Goal: Task Accomplishment & Management: Use online tool/utility

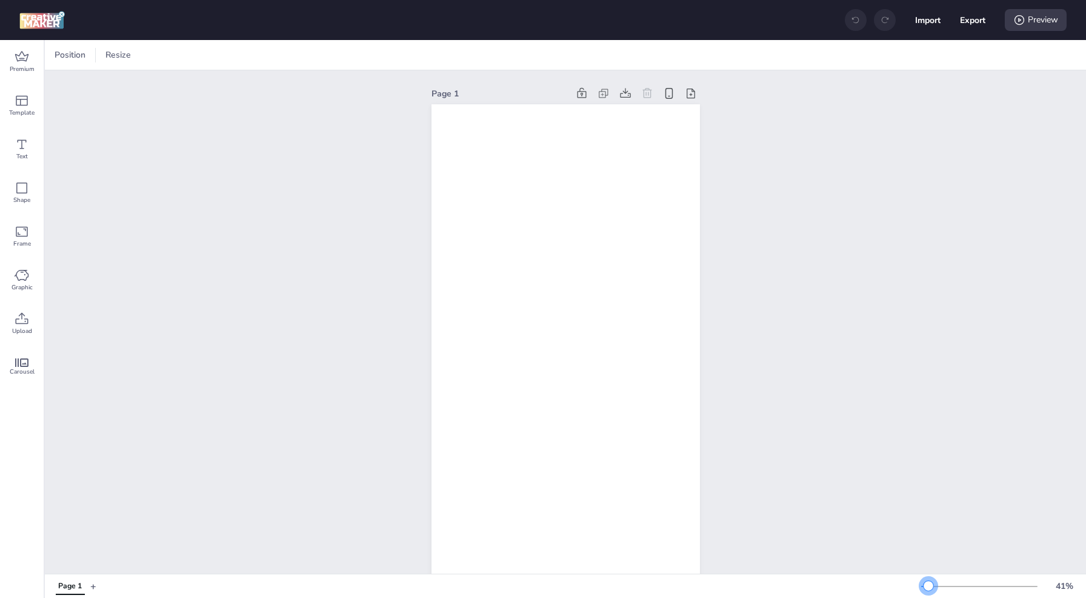
drag, startPoint x: 941, startPoint y: 585, endPoint x: 928, endPoint y: 585, distance: 12.1
click at [928, 585] on div at bounding box center [929, 586] width 10 height 10
click at [29, 62] on div "Premium" at bounding box center [22, 62] width 44 height 44
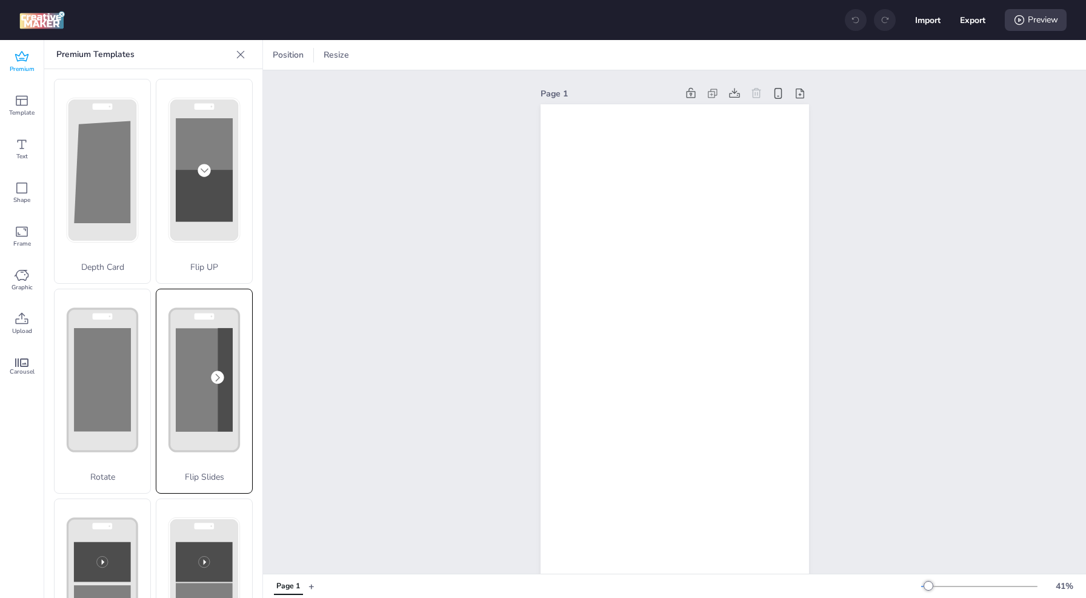
click at [184, 400] on rect at bounding box center [204, 380] width 57 height 104
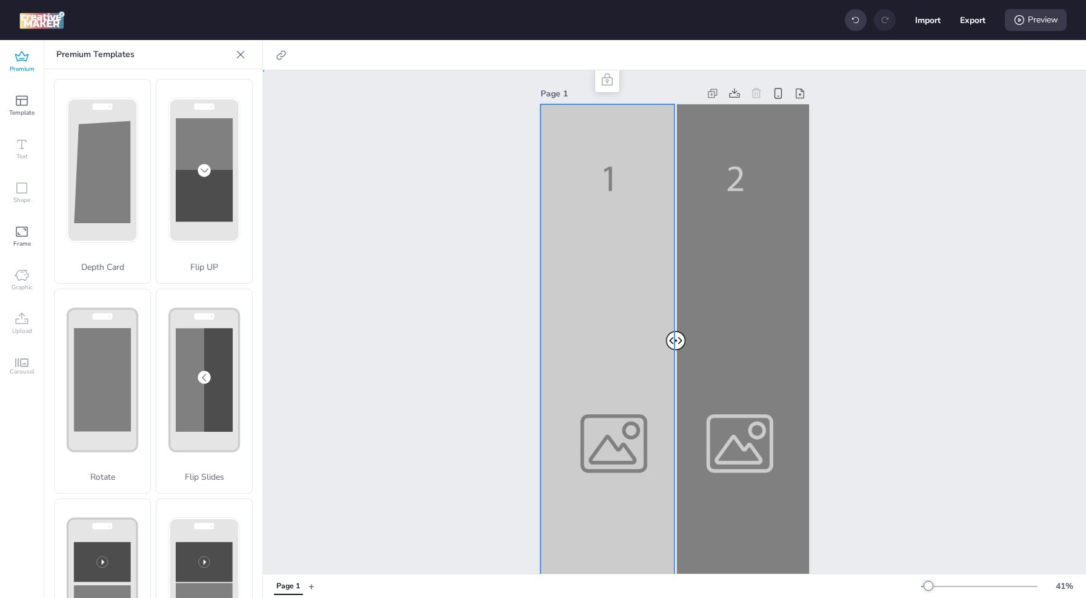
click at [610, 411] on div at bounding box center [675, 342] width 268 height 477
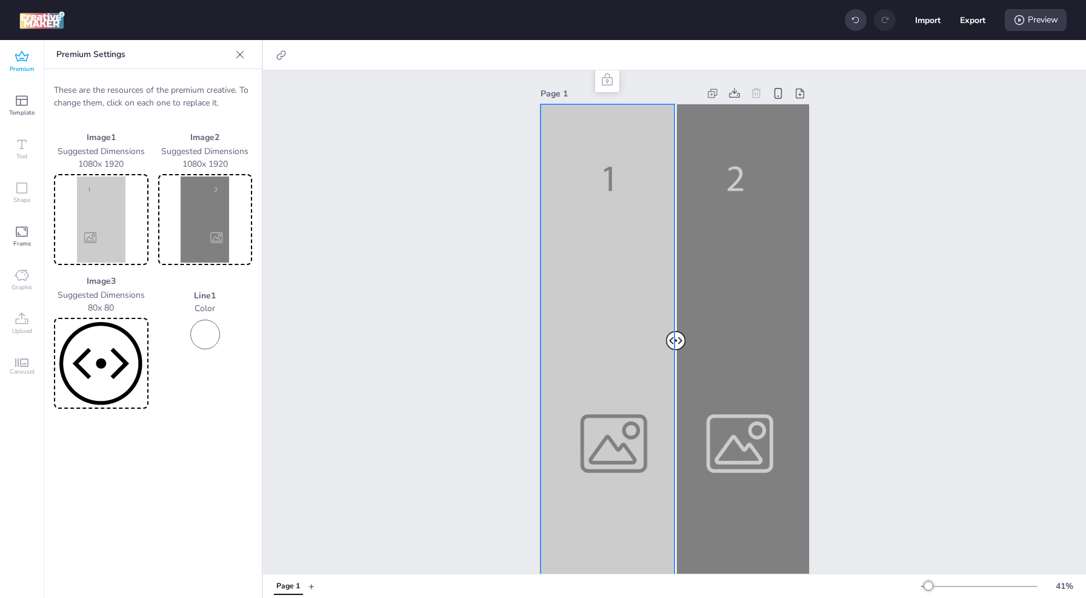
click at [120, 204] on img at bounding box center [101, 219] width 90 height 86
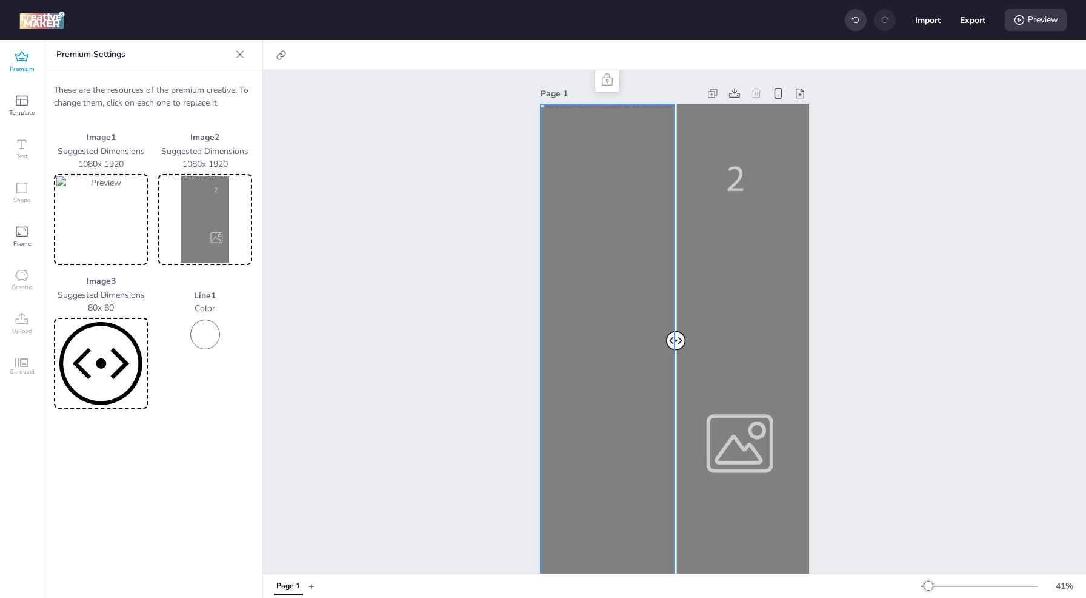
click at [221, 210] on img at bounding box center [206, 219] width 90 height 86
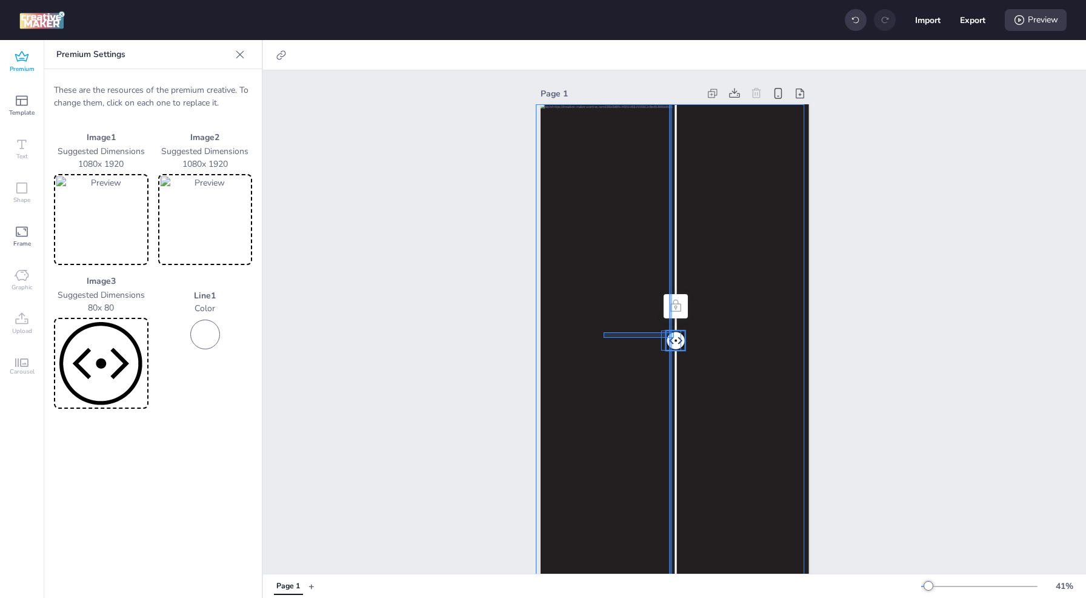
drag, startPoint x: 674, startPoint y: 338, endPoint x: 607, endPoint y: 332, distance: 67.5
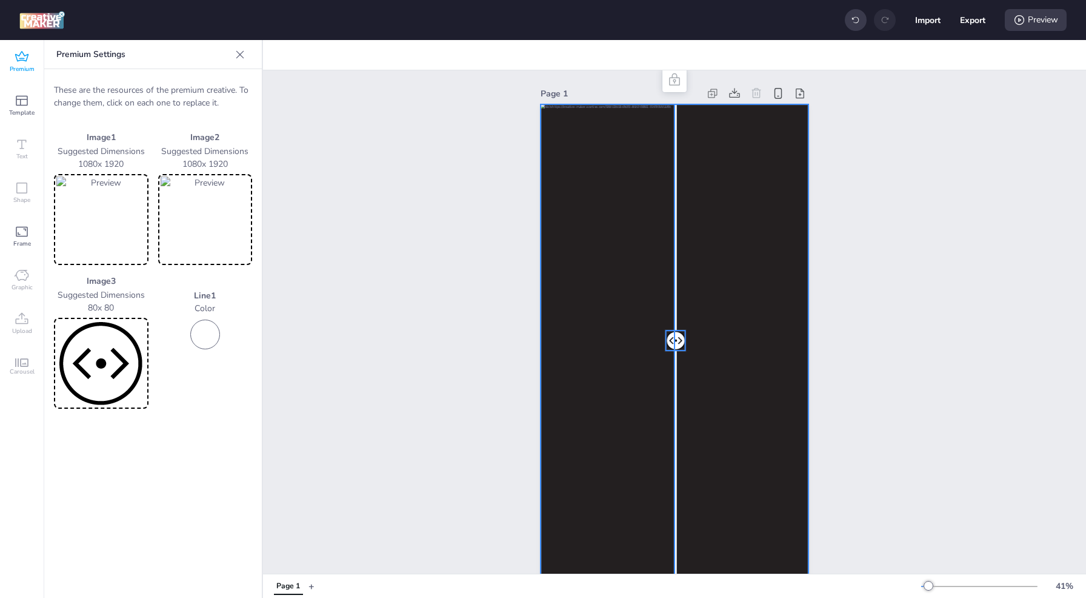
click at [926, 316] on div "Page 1" at bounding box center [674, 332] width 823 height 525
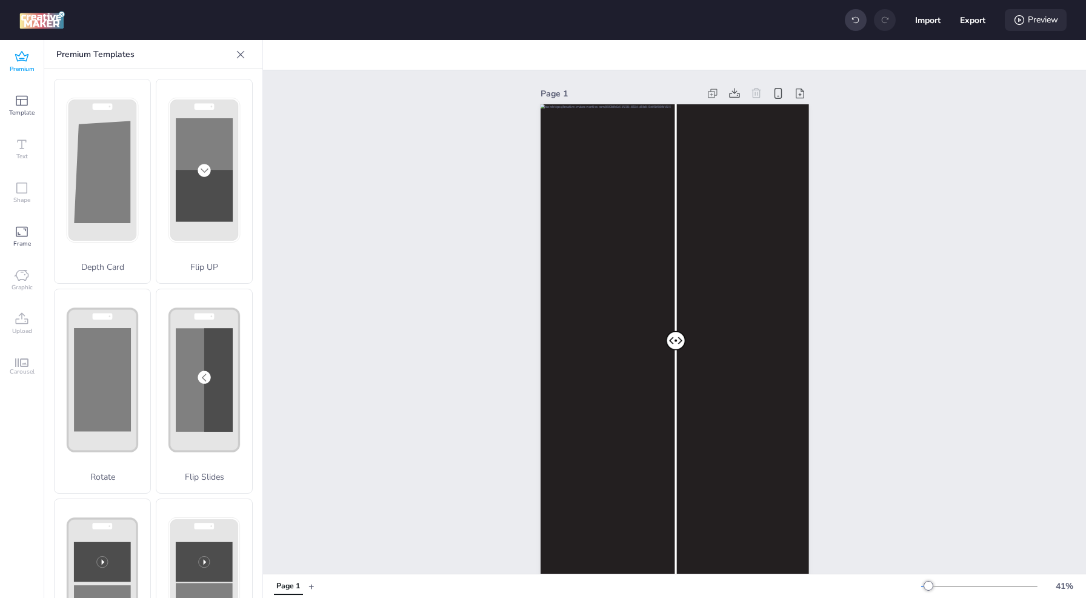
click at [1028, 19] on div "Preview" at bounding box center [1036, 20] width 62 height 22
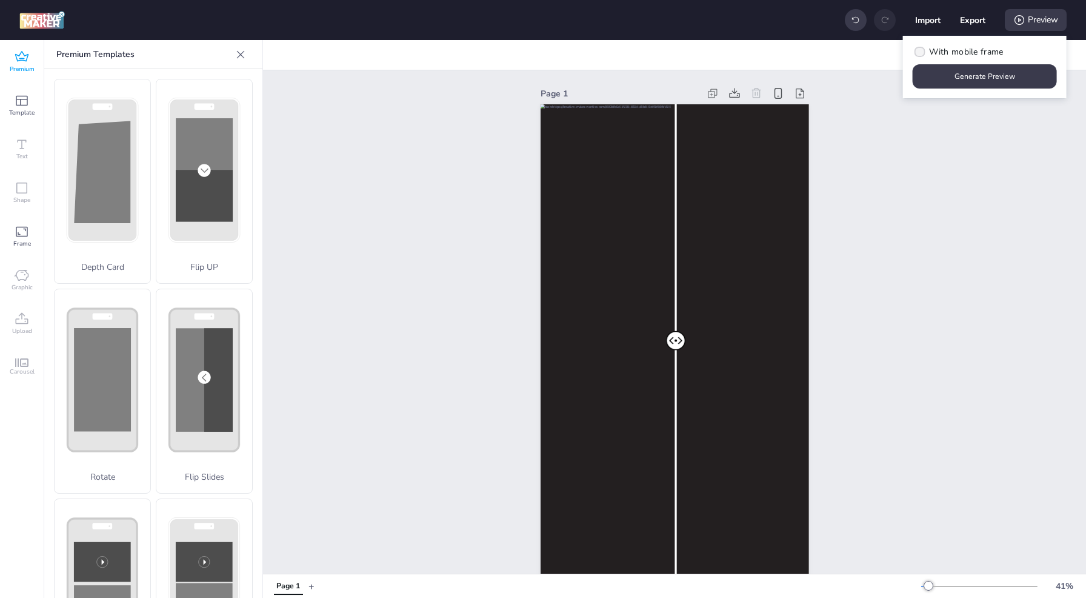
click at [956, 54] on span "With mobile frame" at bounding box center [966, 51] width 74 height 13
click at [922, 54] on input "With mobile frame" at bounding box center [918, 57] width 8 height 8
checkbox input "true"
click at [955, 74] on button "Generate Preview" at bounding box center [985, 77] width 140 height 24
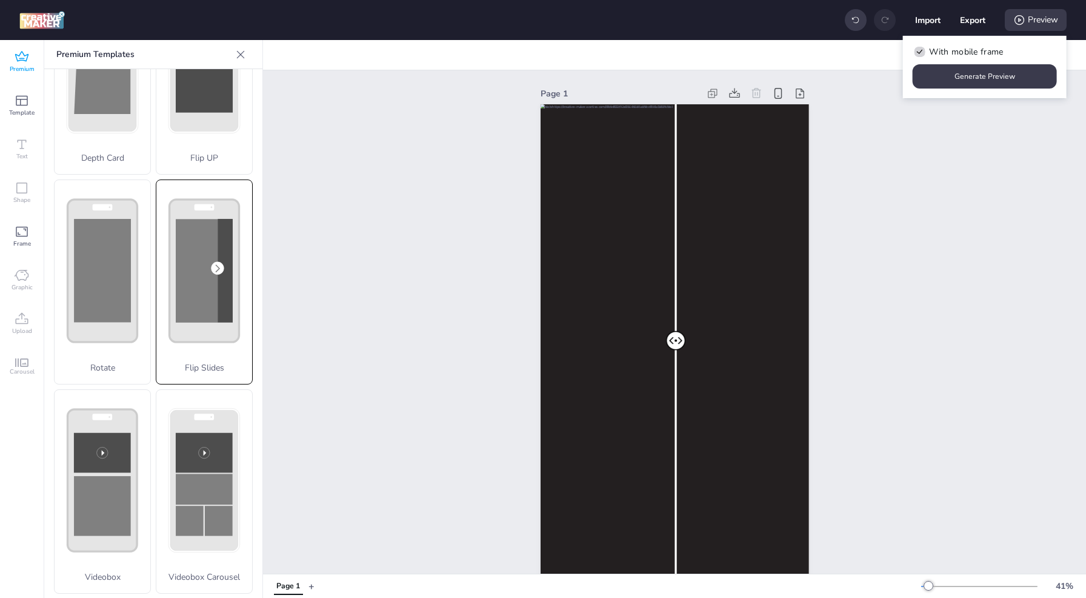
scroll to position [121, 0]
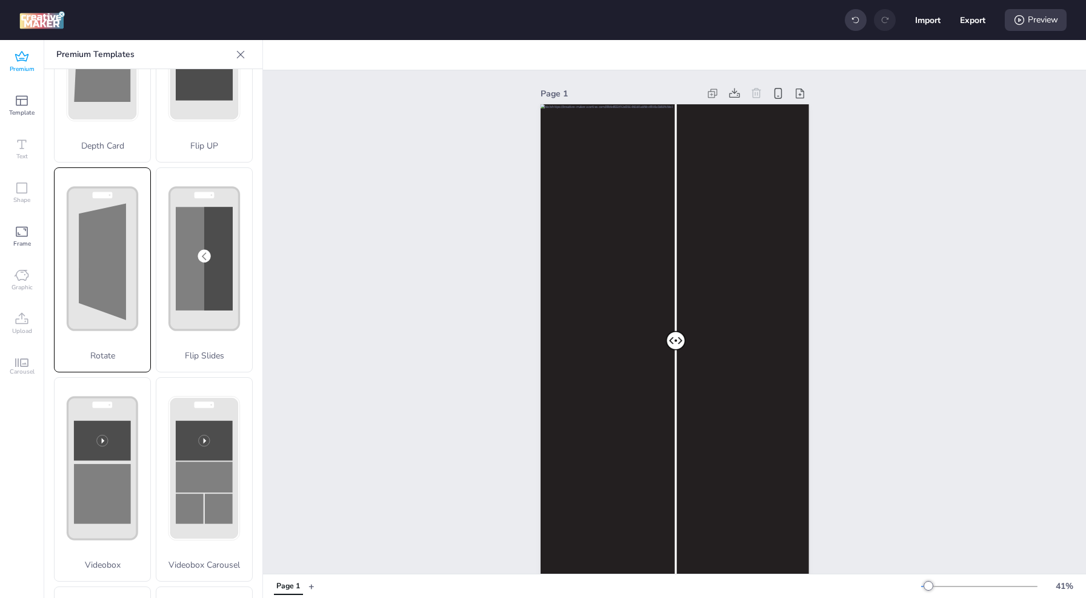
click at [124, 286] on div "Rotate" at bounding box center [102, 269] width 97 height 205
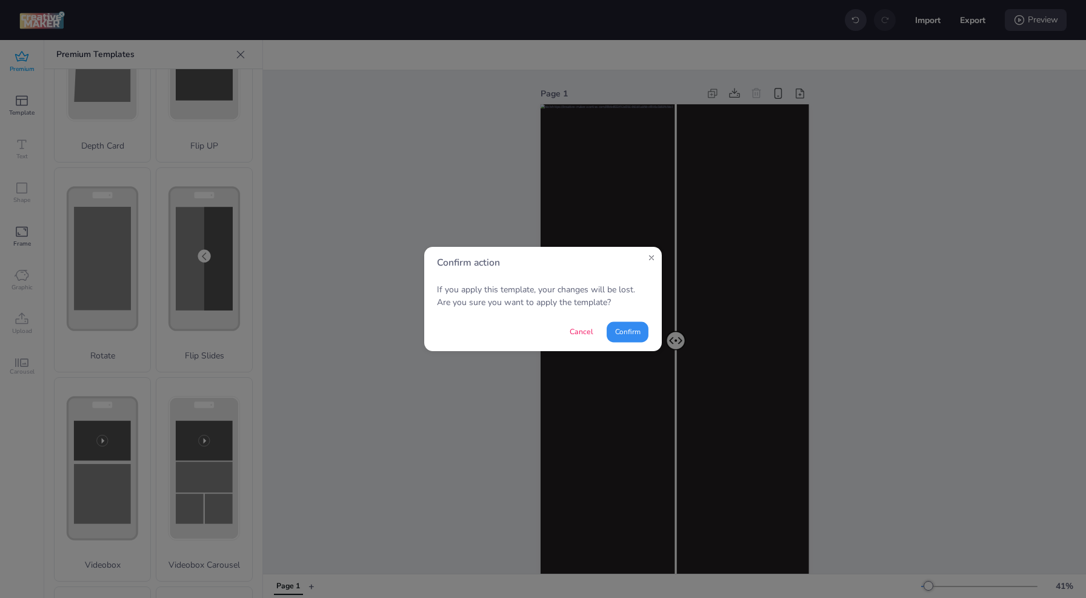
click at [620, 332] on button "Confirm" at bounding box center [628, 331] width 42 height 21
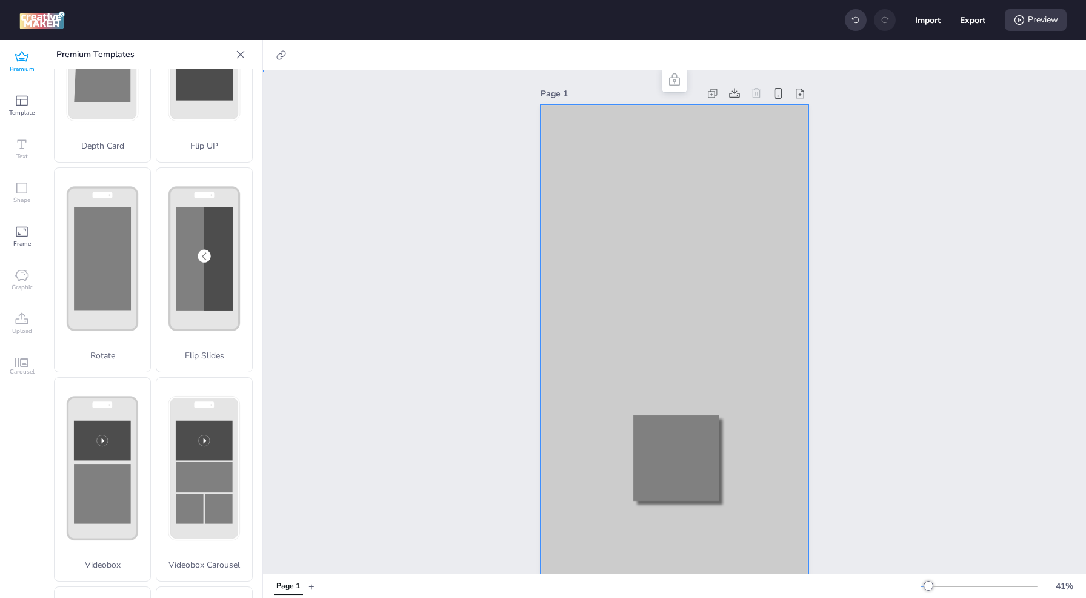
click at [641, 150] on div at bounding box center [675, 342] width 268 height 477
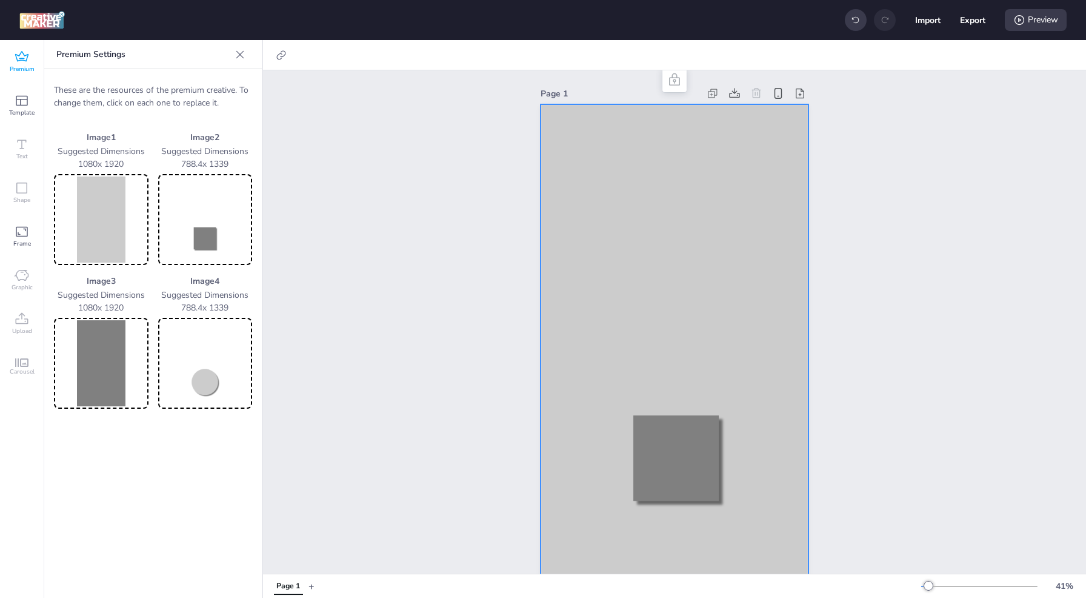
click at [107, 233] on img at bounding box center [101, 219] width 90 height 86
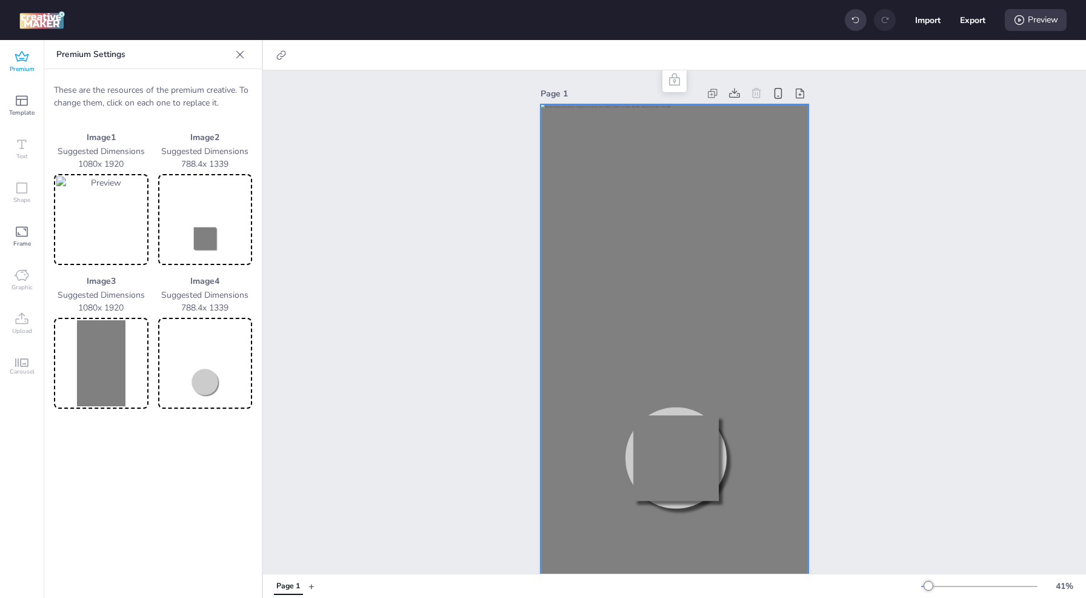
click at [128, 371] on img at bounding box center [101, 363] width 90 height 86
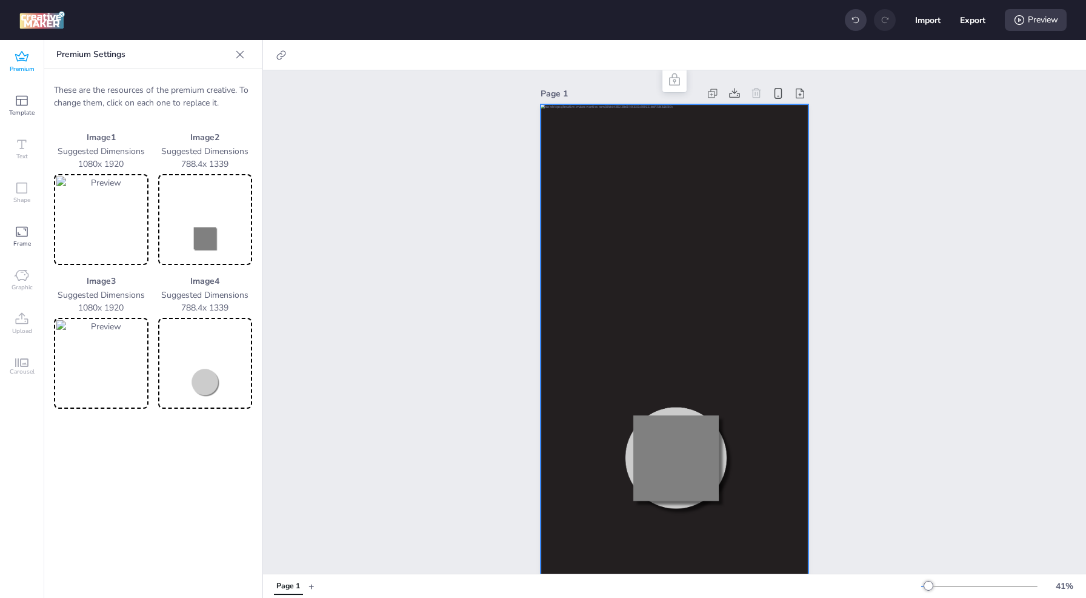
click at [227, 378] on img at bounding box center [206, 363] width 90 height 86
click at [1064, 20] on div "Preview" at bounding box center [1036, 20] width 62 height 22
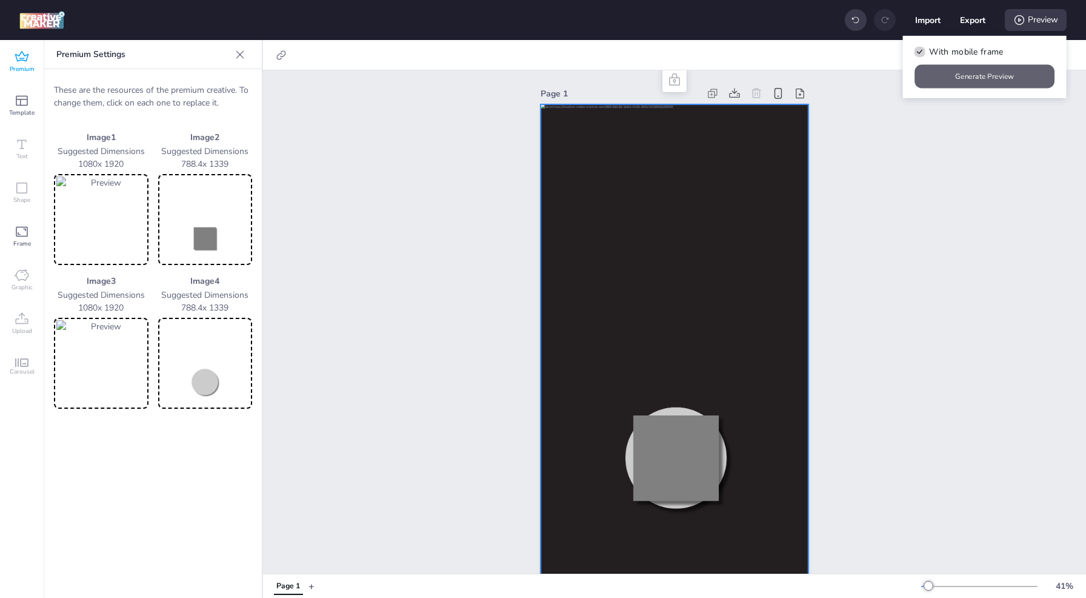
click at [977, 73] on button "Generate Preview" at bounding box center [985, 77] width 140 height 24
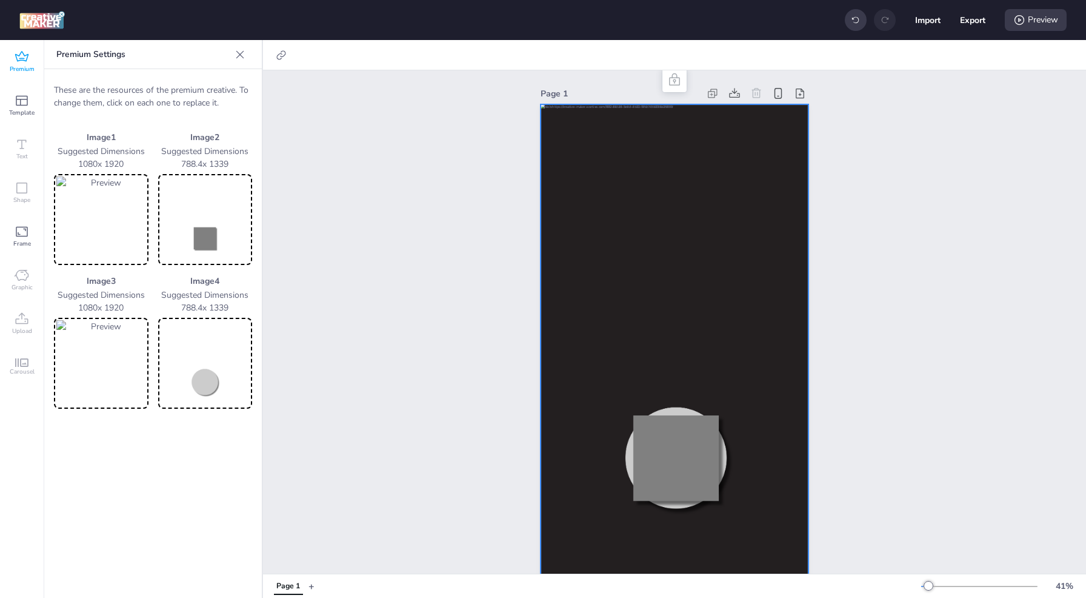
click at [211, 238] on img at bounding box center [206, 219] width 90 height 86
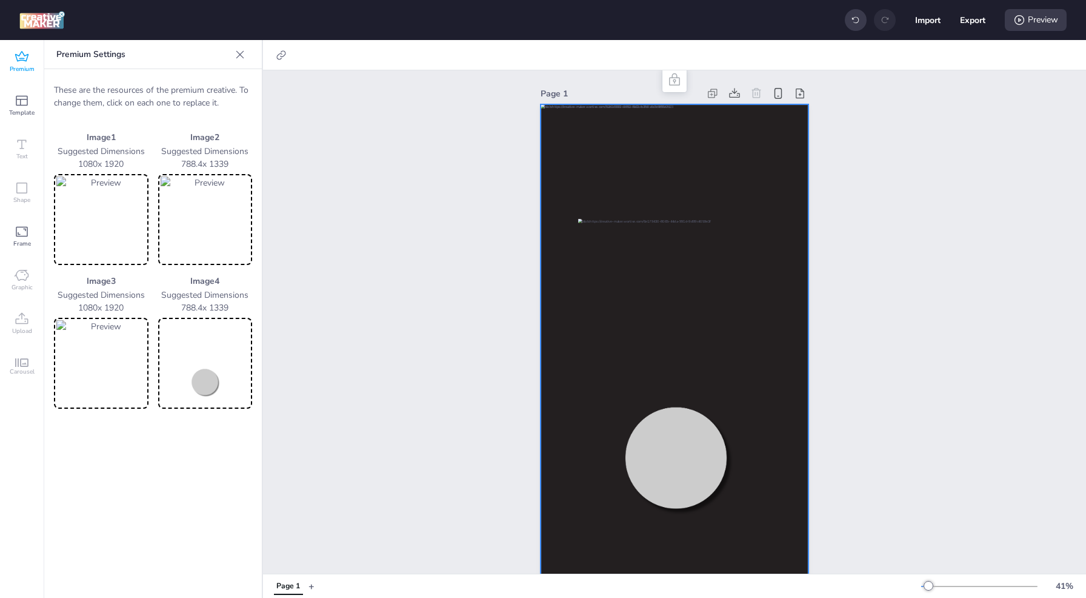
click at [208, 239] on img at bounding box center [206, 219] width 90 height 86
click at [186, 356] on img at bounding box center [206, 363] width 90 height 86
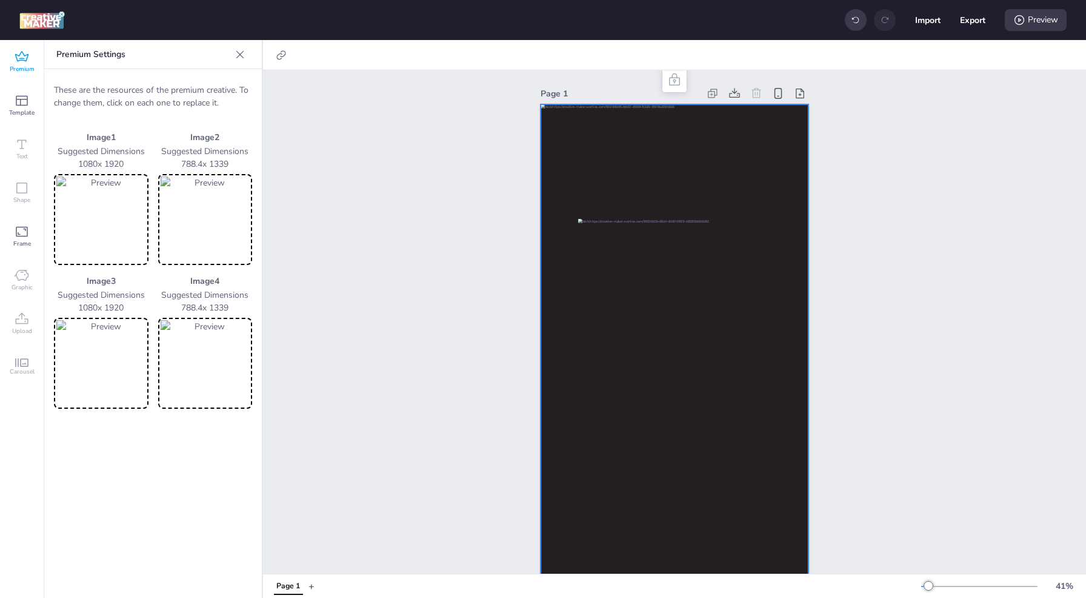
click at [204, 224] on img at bounding box center [206, 219] width 90 height 86
click at [240, 220] on img at bounding box center [206, 219] width 90 height 86
click at [213, 227] on img at bounding box center [206, 219] width 90 height 86
click at [1046, 20] on div "Preview" at bounding box center [1036, 20] width 62 height 22
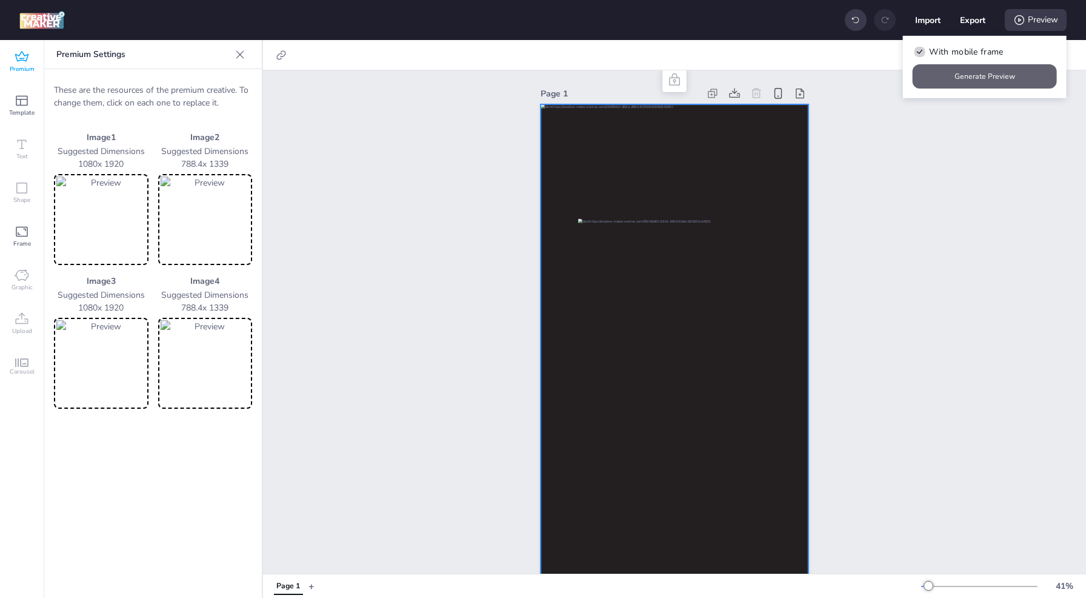
click at [952, 76] on button "Generate Preview" at bounding box center [985, 76] width 144 height 24
click at [226, 371] on img at bounding box center [206, 363] width 90 height 86
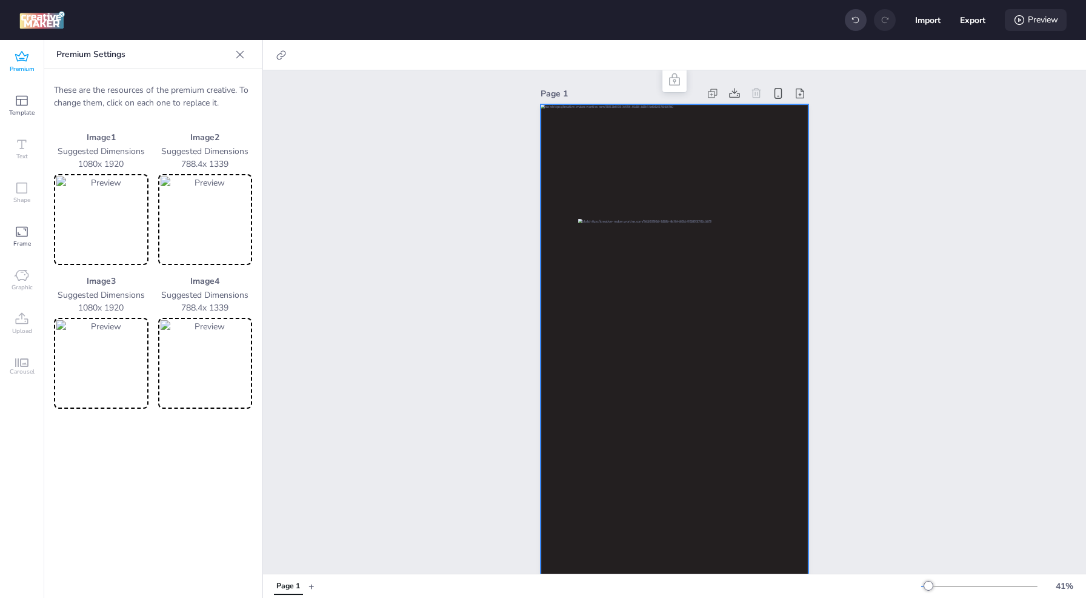
click at [1047, 27] on div "Preview" at bounding box center [1036, 20] width 62 height 22
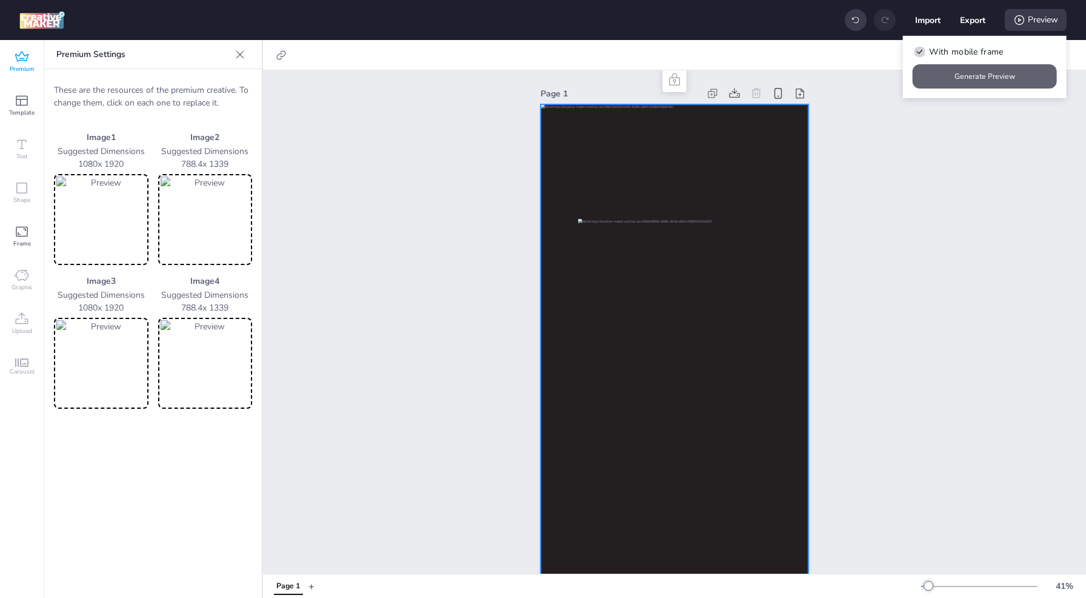
click at [996, 71] on button "Generate Preview" at bounding box center [985, 76] width 144 height 24
click at [24, 64] on icon at bounding box center [22, 57] width 15 height 15
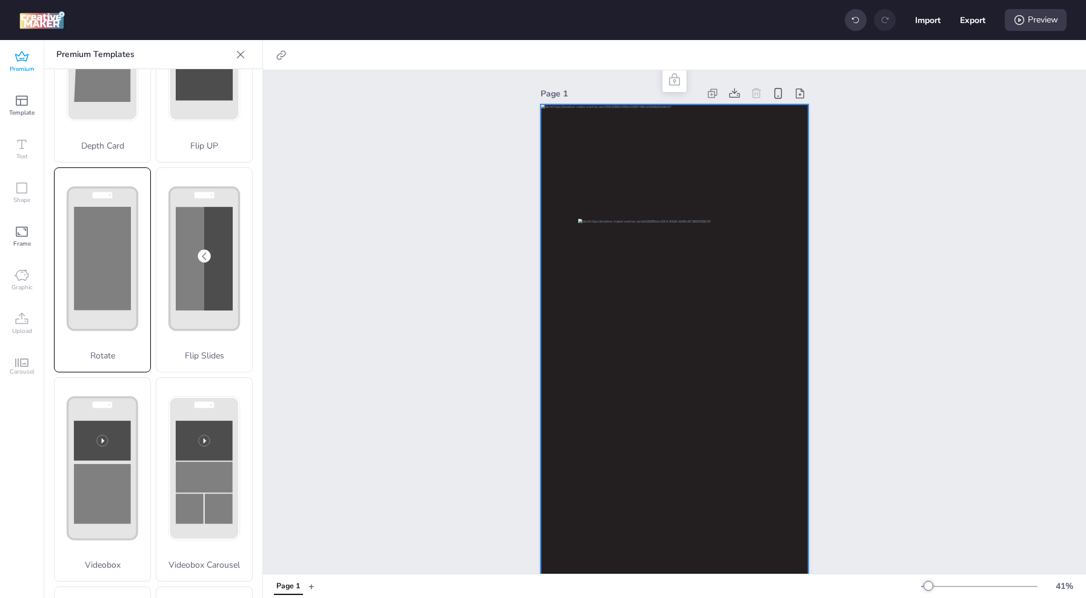
click at [99, 277] on rect at bounding box center [102, 258] width 57 height 103
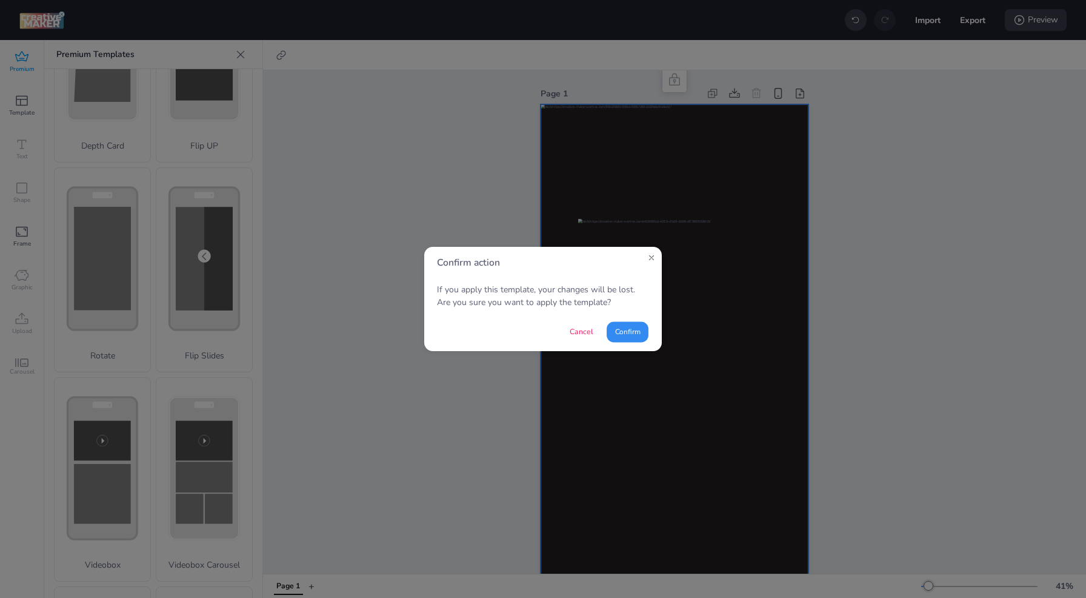
click at [640, 335] on button "Confirm" at bounding box center [628, 331] width 42 height 21
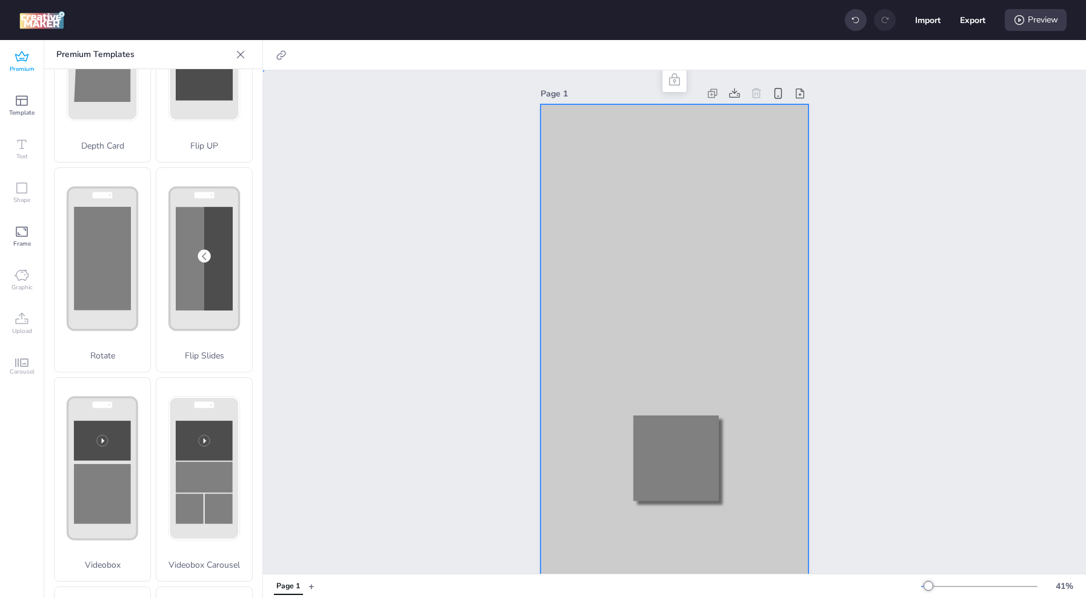
click at [655, 182] on div at bounding box center [675, 342] width 268 height 477
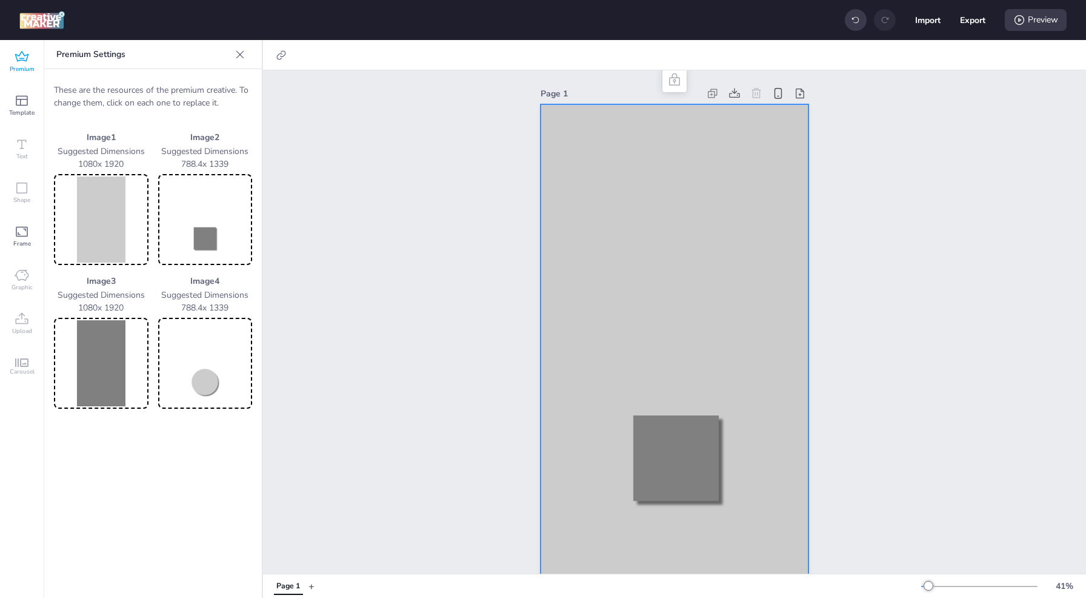
click at [243, 54] on icon at bounding box center [240, 54] width 12 height 12
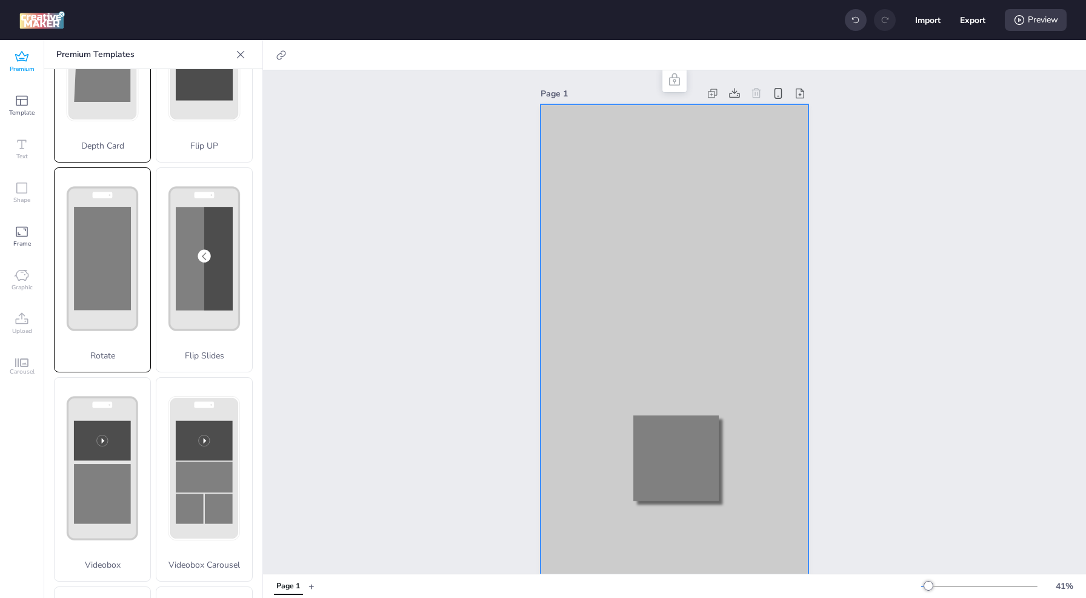
click at [101, 122] on div "Depth Card" at bounding box center [102, 60] width 97 height 205
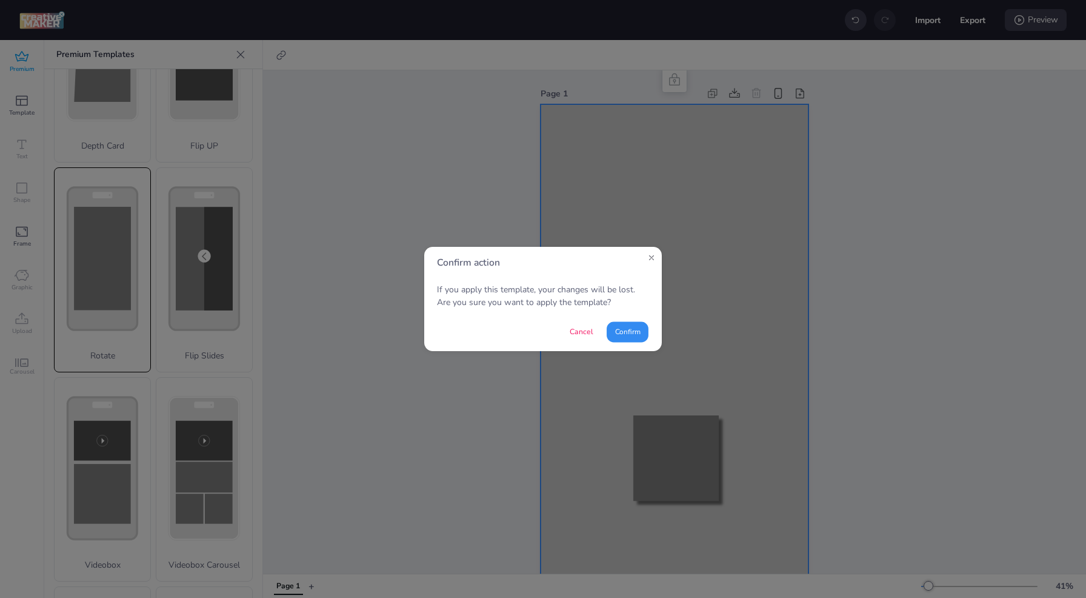
click at [622, 332] on button "Confirm" at bounding box center [628, 331] width 42 height 21
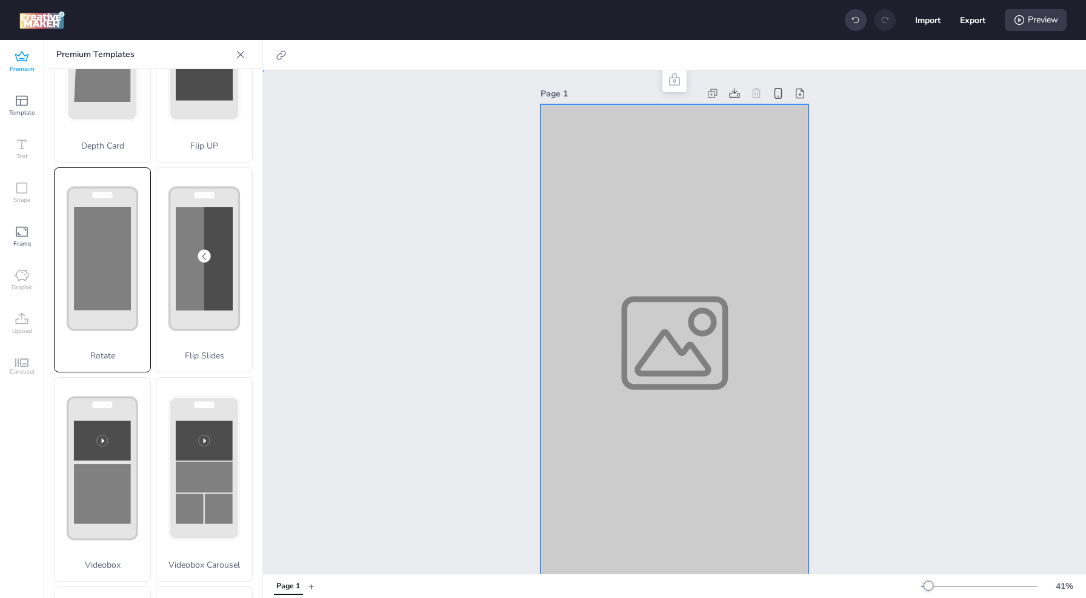
click at [648, 314] on div at bounding box center [675, 342] width 268 height 477
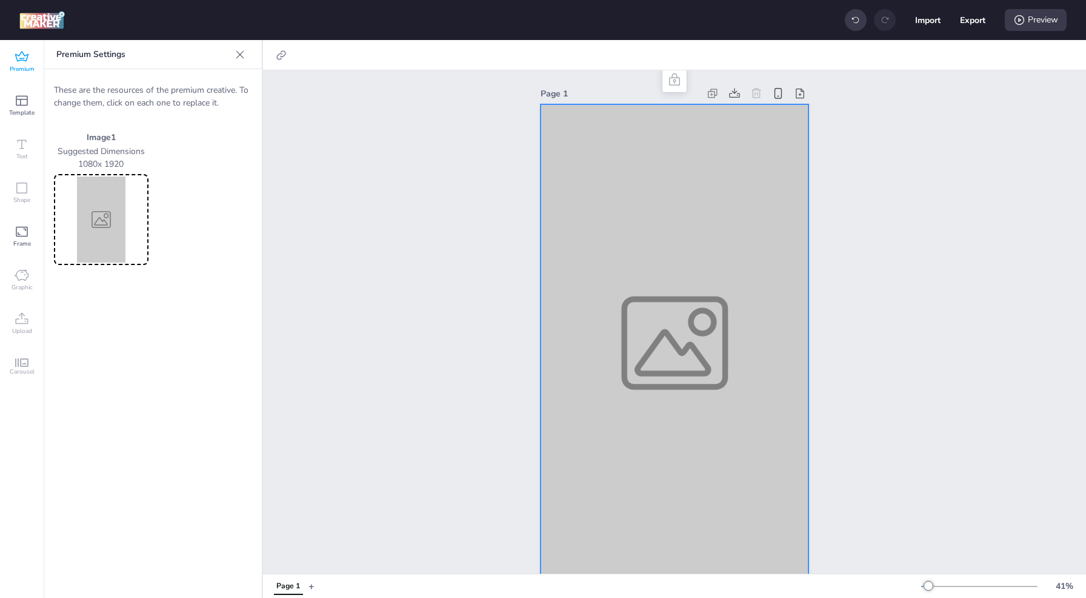
click at [99, 224] on img at bounding box center [101, 219] width 90 height 86
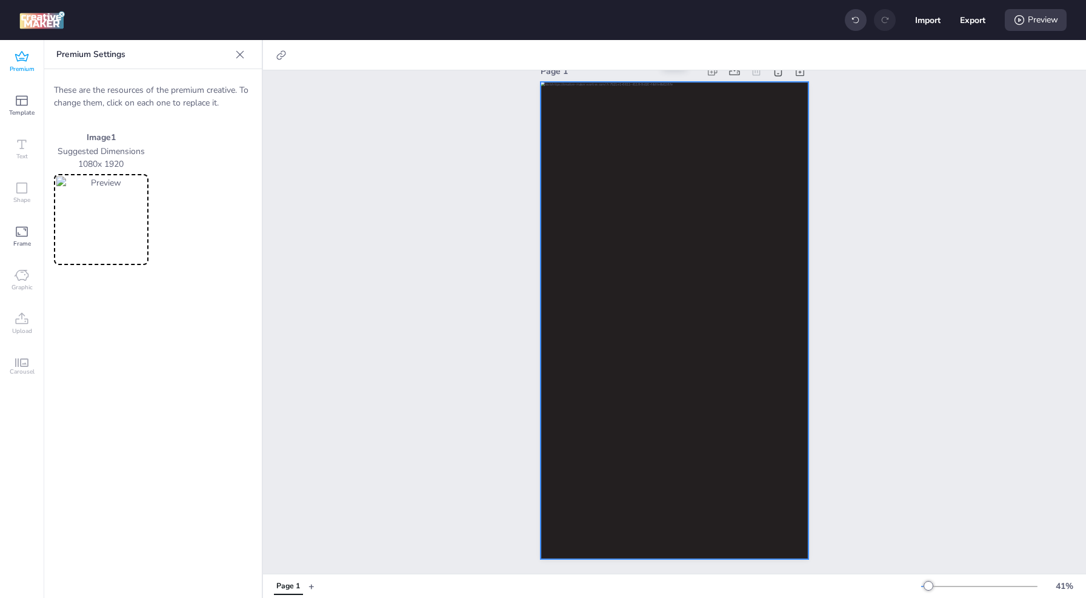
scroll to position [32, 0]
click at [1033, 21] on div "Preview" at bounding box center [1036, 20] width 62 height 22
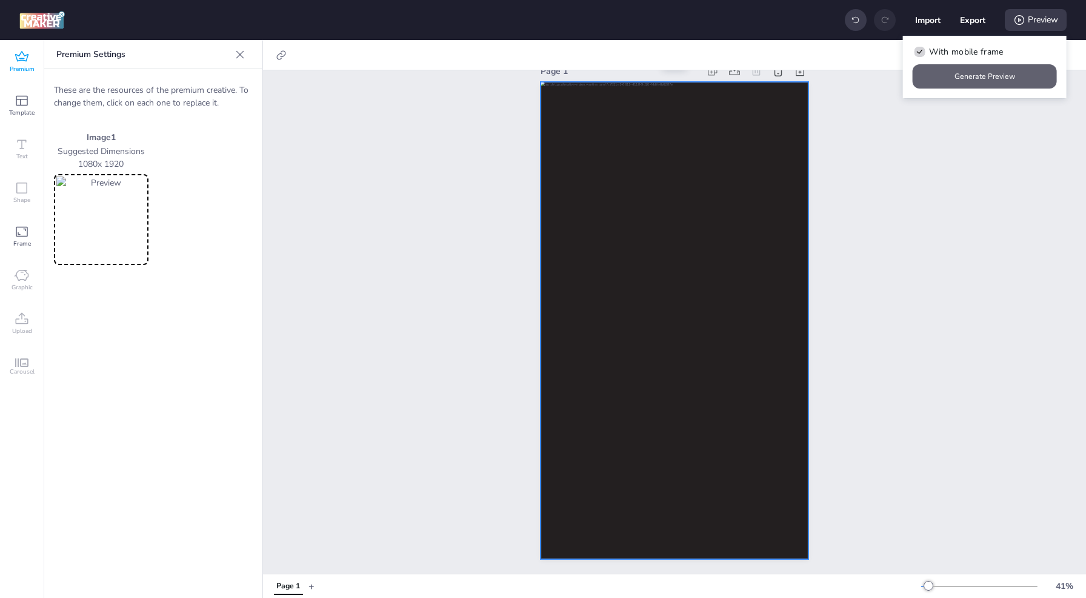
click at [984, 78] on button "Generate Preview" at bounding box center [985, 76] width 144 height 24
click at [235, 55] on icon at bounding box center [240, 54] width 12 height 12
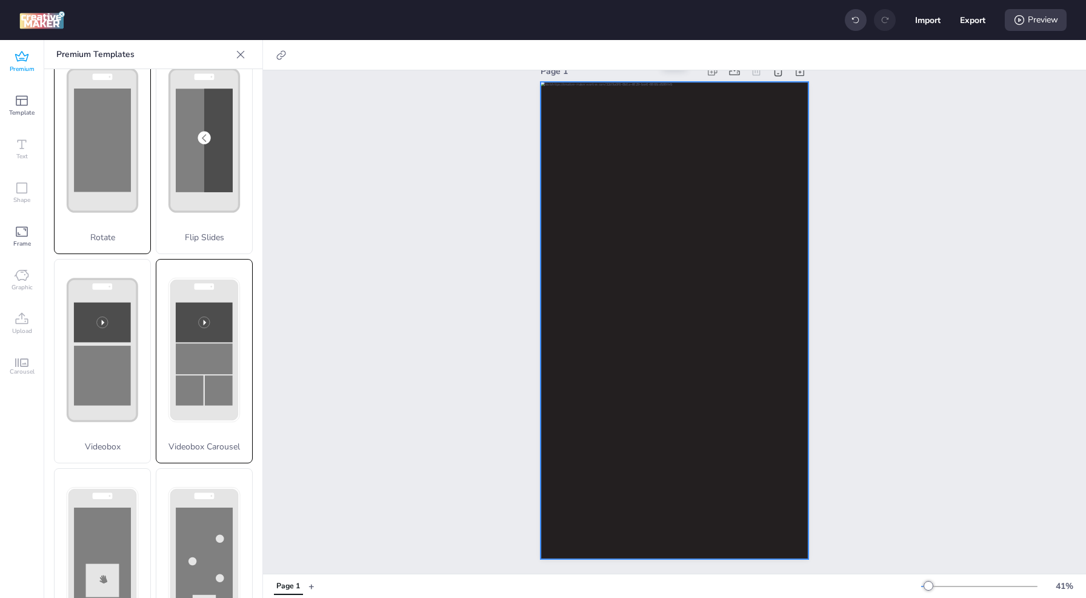
scroll to position [242, 0]
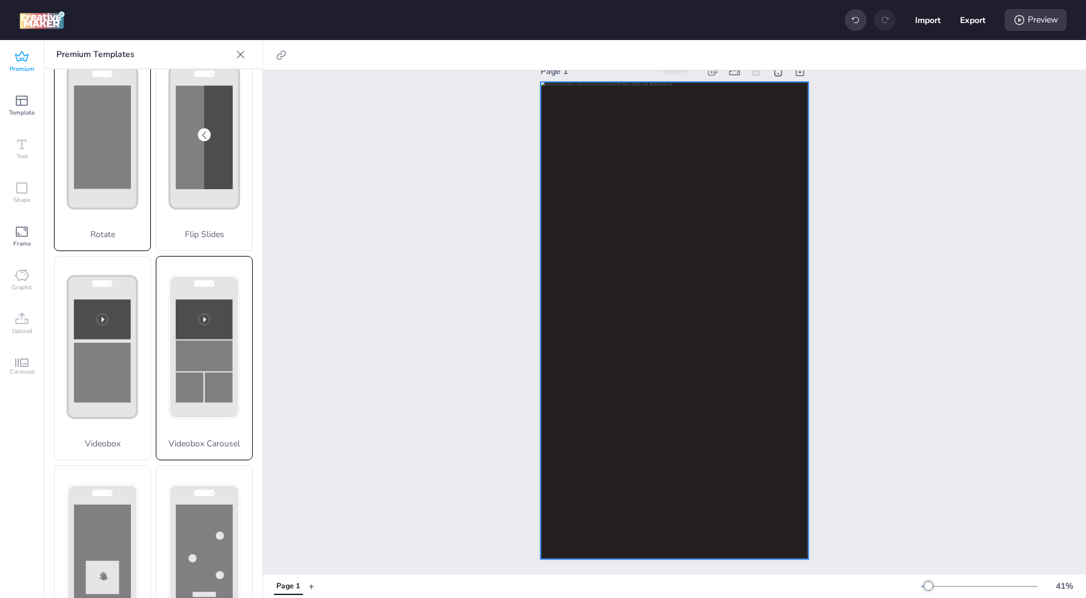
click at [189, 372] on rect at bounding box center [190, 387] width 28 height 30
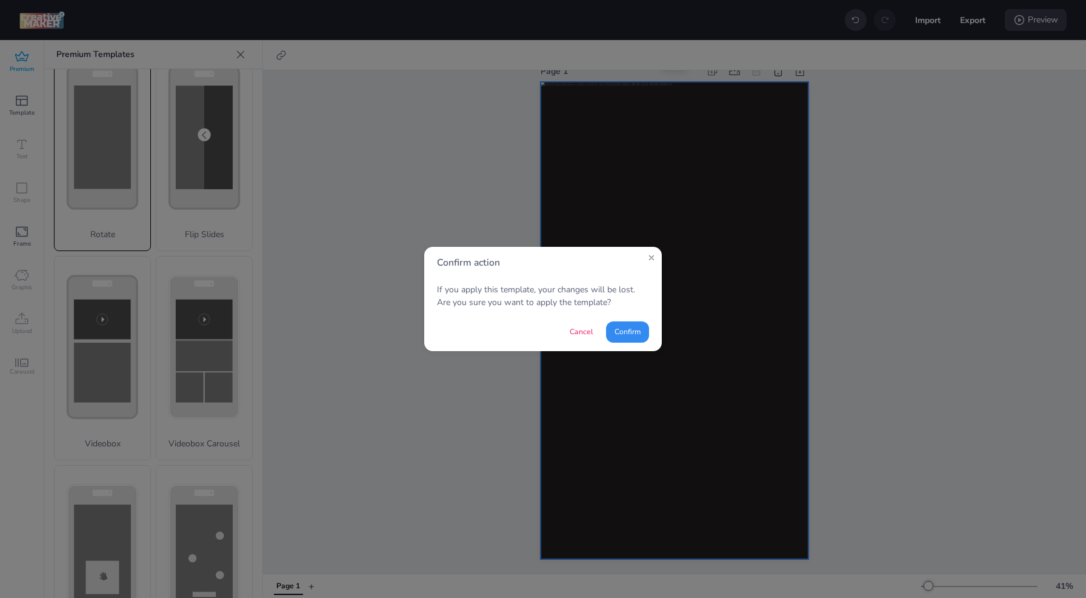
click at [638, 333] on button "Confirm" at bounding box center [627, 331] width 43 height 21
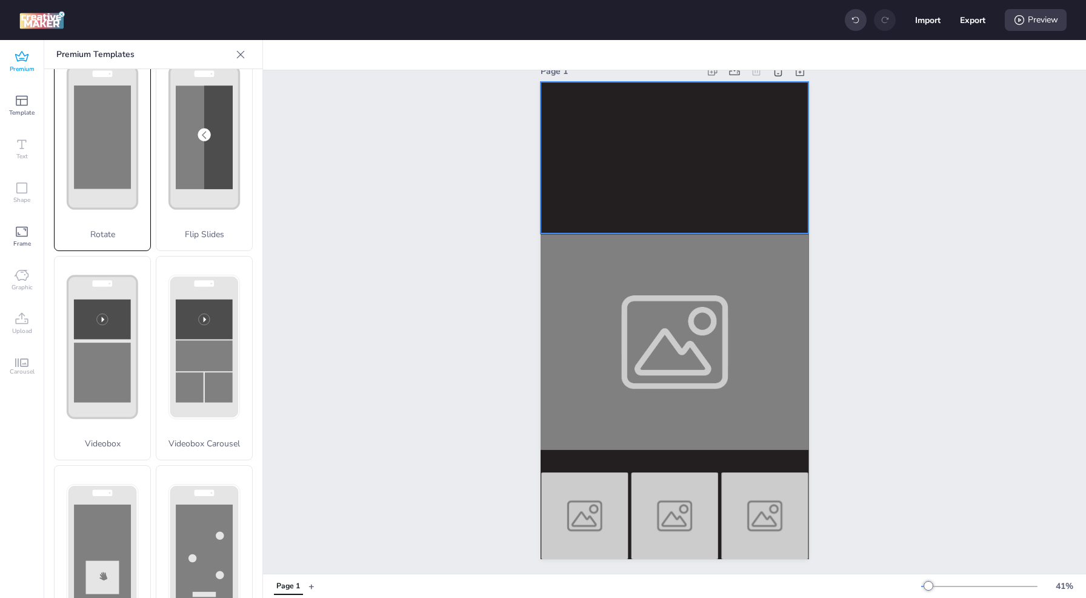
click at [620, 167] on video at bounding box center [675, 158] width 268 height 152
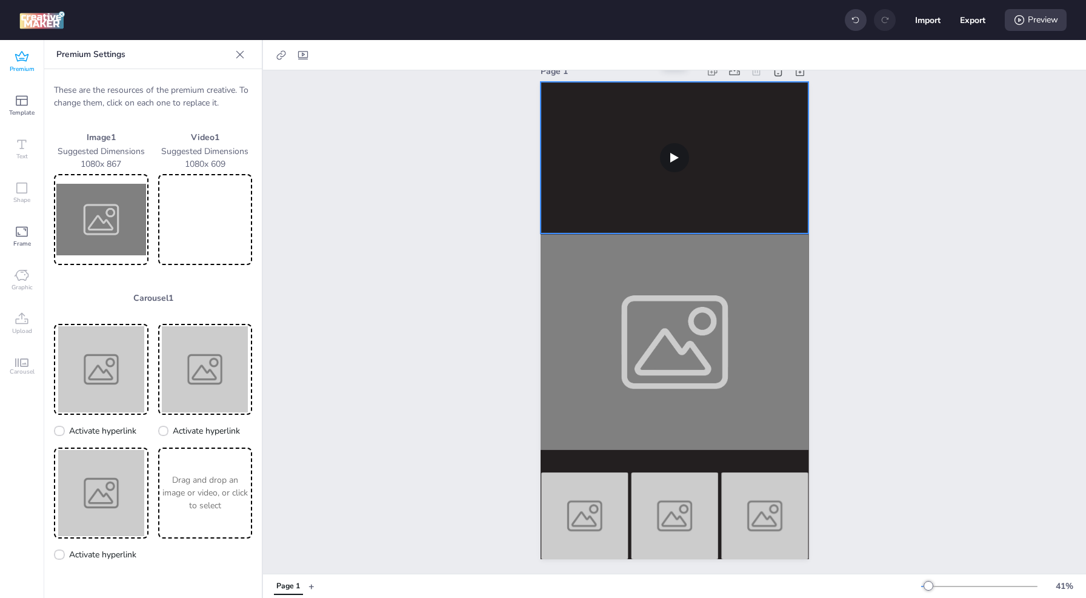
click at [201, 233] on video at bounding box center [206, 219] width 90 height 86
click at [106, 374] on img at bounding box center [101, 369] width 90 height 86
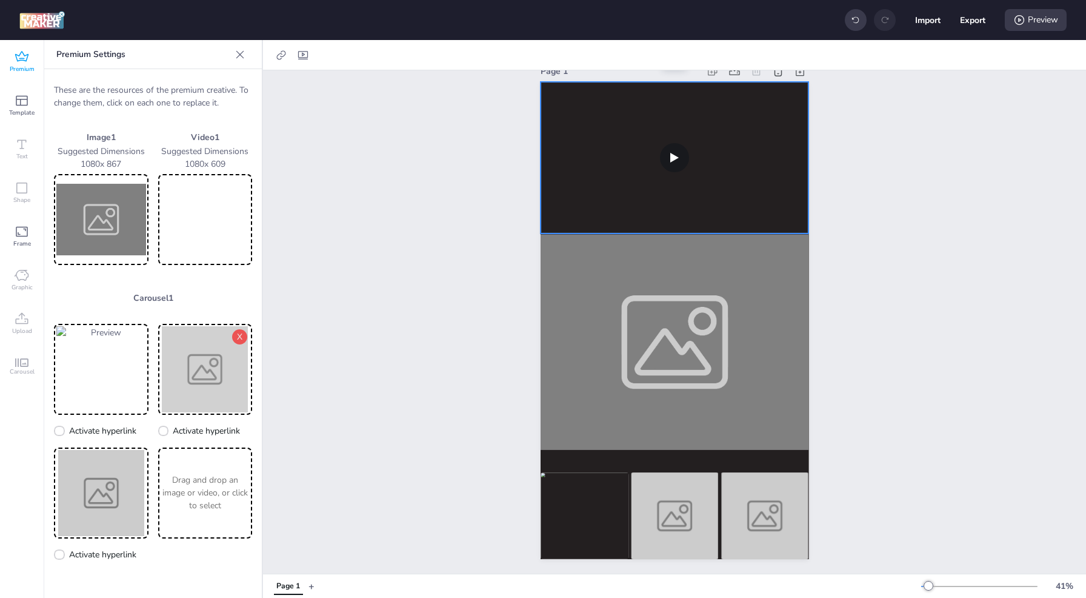
click at [202, 352] on img at bounding box center [206, 369] width 90 height 86
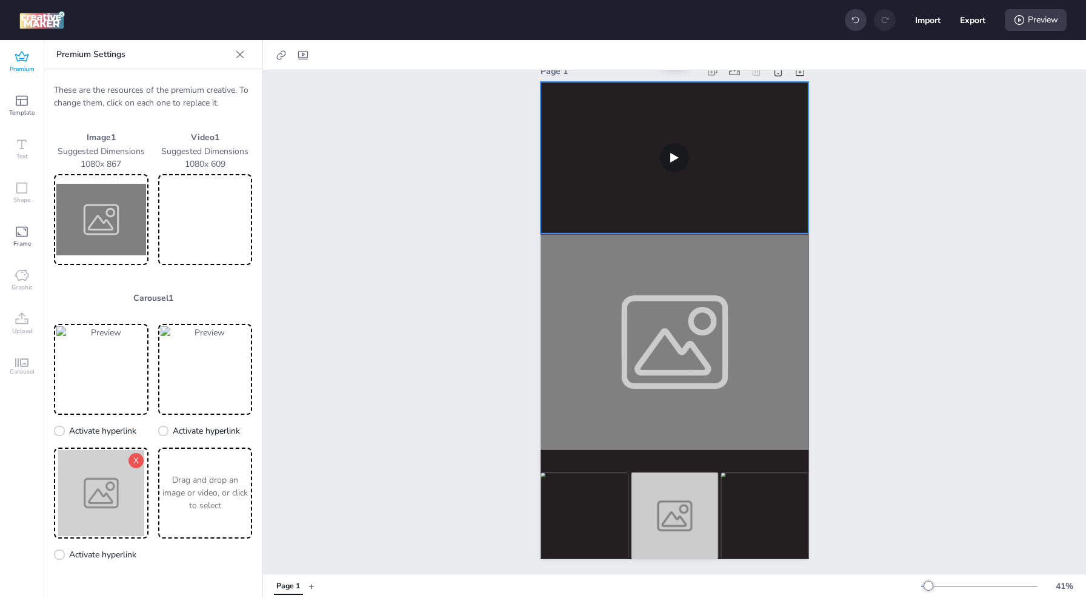
click at [113, 473] on img at bounding box center [101, 493] width 90 height 86
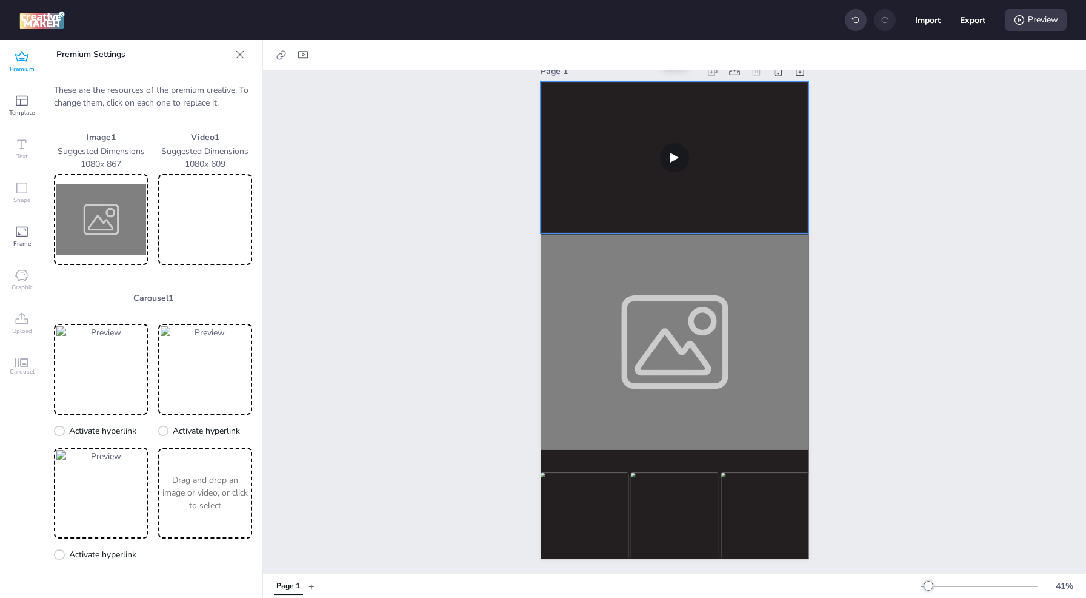
click at [202, 497] on p "Drag and drop an image or video, or click to select" at bounding box center [206, 492] width 90 height 38
click at [99, 232] on img at bounding box center [101, 219] width 90 height 86
click at [90, 220] on img at bounding box center [101, 219] width 90 height 86
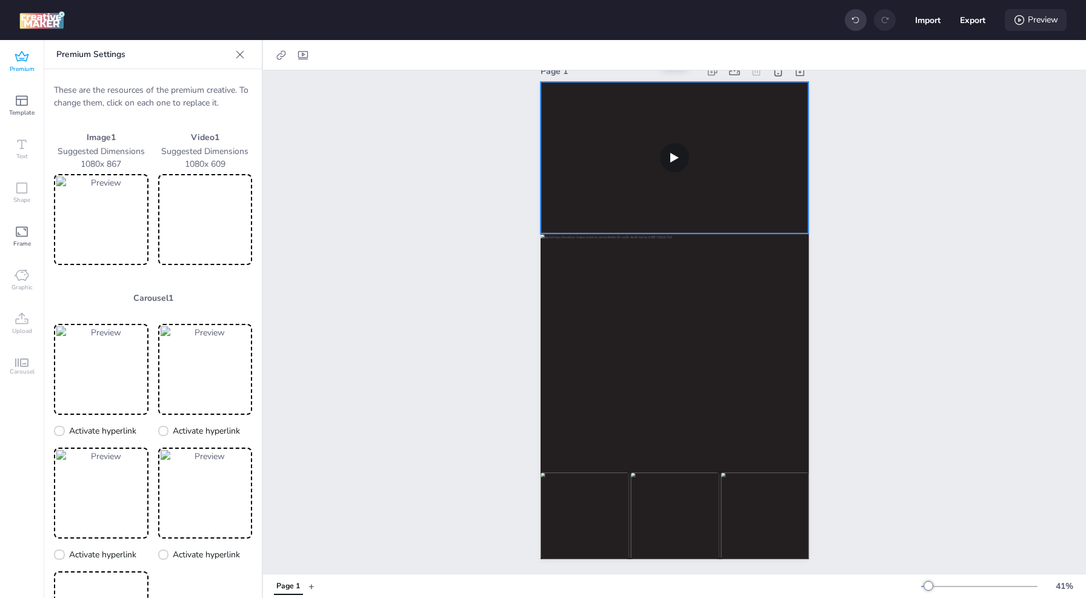
click at [1041, 18] on div "Preview" at bounding box center [1036, 20] width 62 height 22
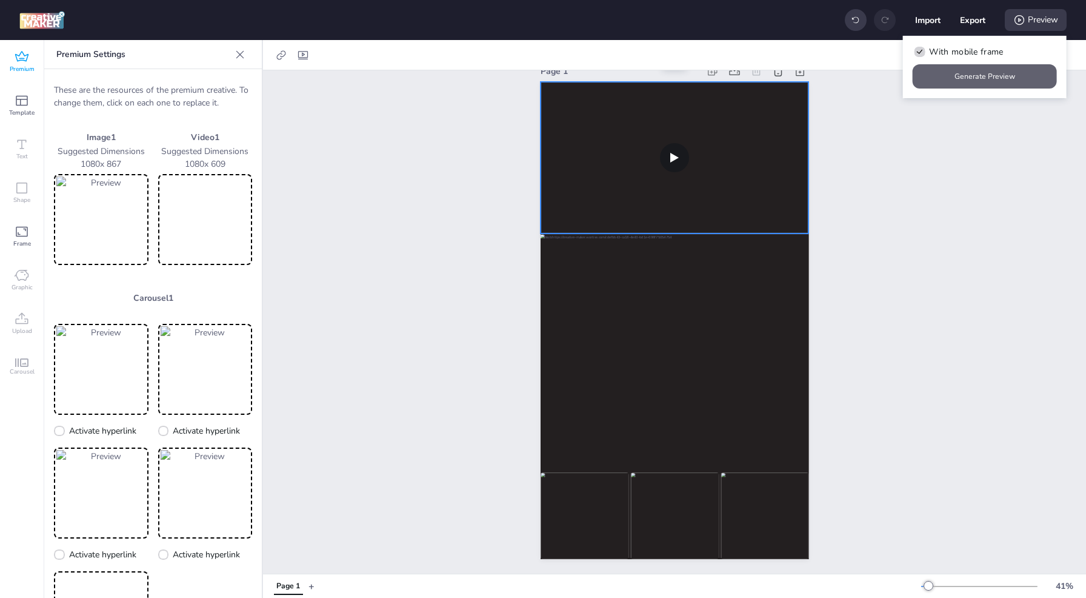
click at [996, 79] on button "Generate Preview" at bounding box center [985, 76] width 144 height 24
click at [665, 151] on video at bounding box center [675, 158] width 268 height 152
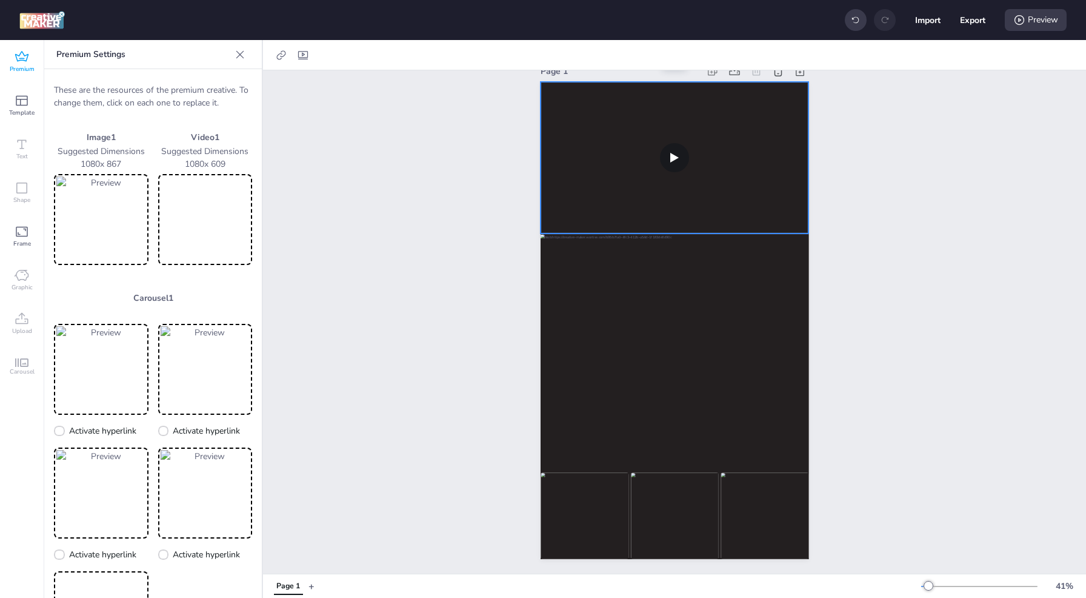
click at [674, 148] on video at bounding box center [675, 158] width 268 height 152
click at [1021, 18] on icon at bounding box center [1019, 20] width 12 height 12
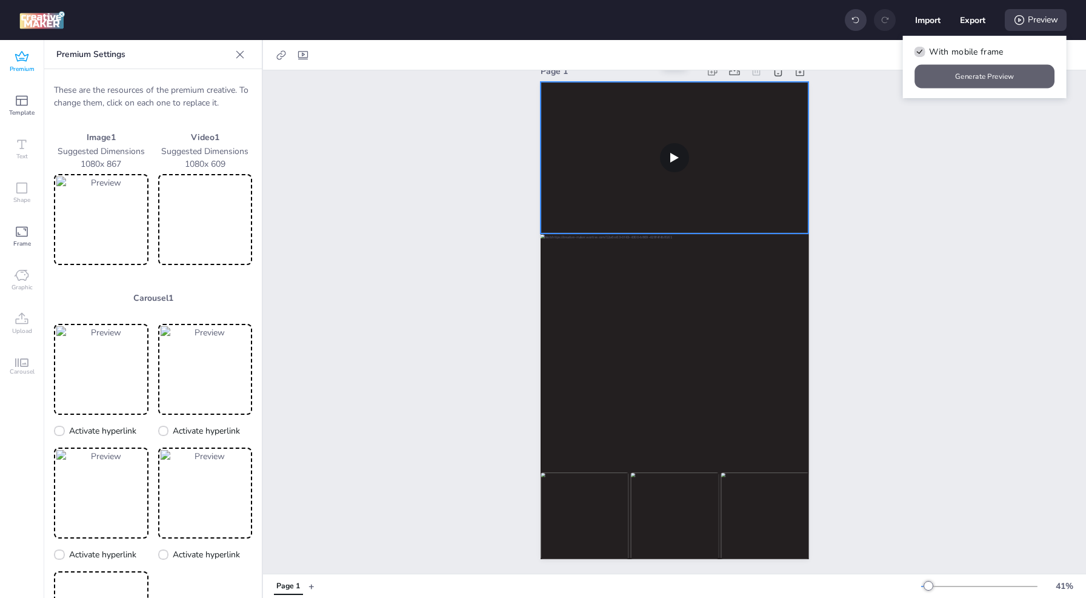
click at [987, 79] on button "Generate Preview" at bounding box center [985, 77] width 140 height 24
click at [976, 18] on button "Export" at bounding box center [972, 19] width 25 height 25
select select "html"
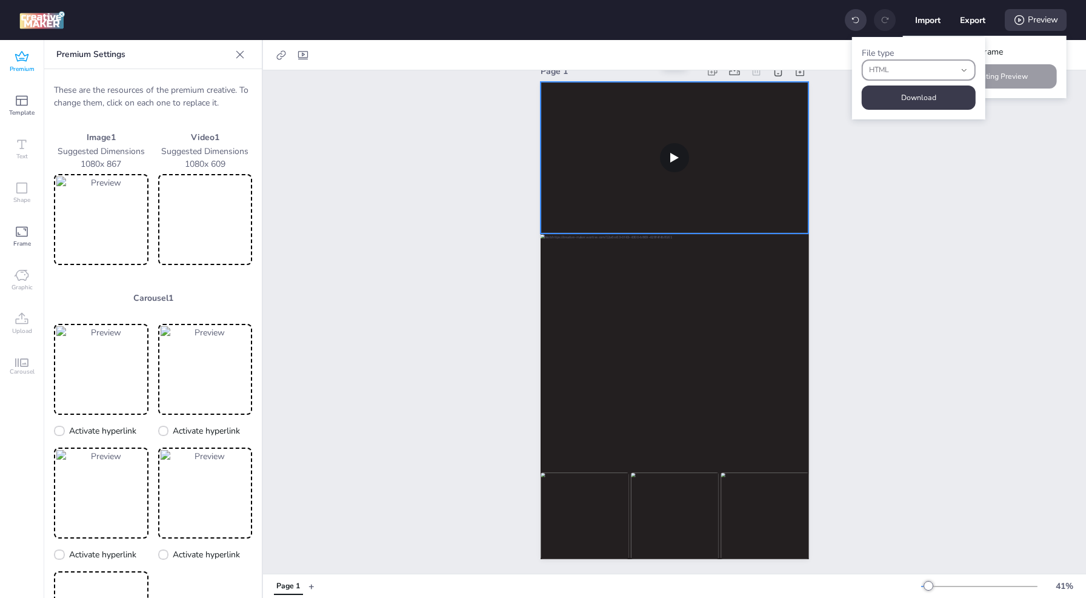
click at [926, 73] on span "HTML" at bounding box center [912, 70] width 86 height 11
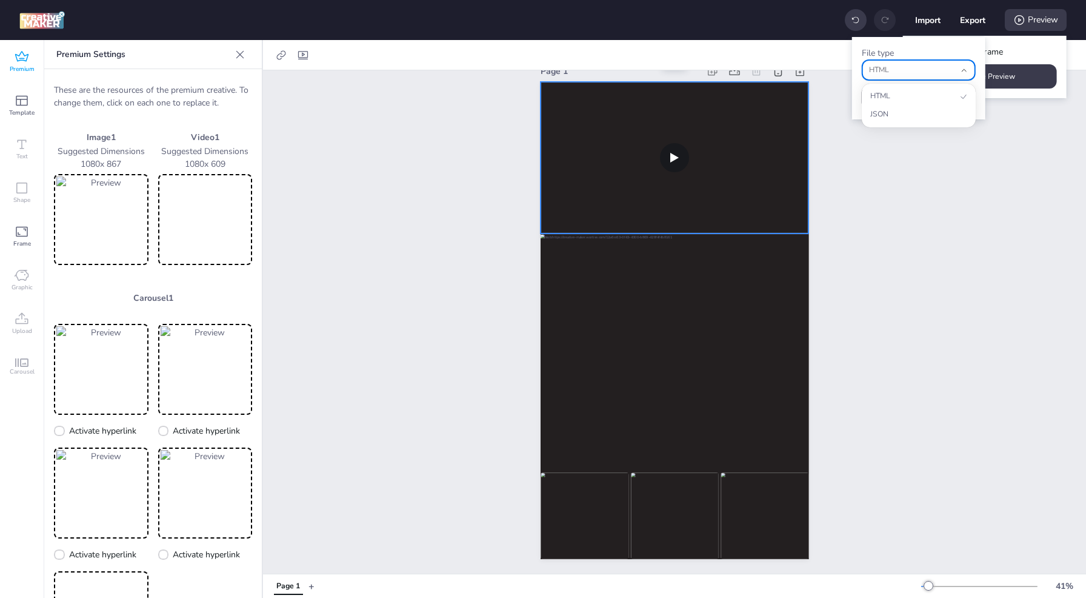
click at [907, 68] on span "HTML" at bounding box center [912, 70] width 86 height 11
click at [907, 100] on button "Download" at bounding box center [919, 98] width 110 height 24
click at [236, 53] on icon at bounding box center [240, 54] width 12 height 12
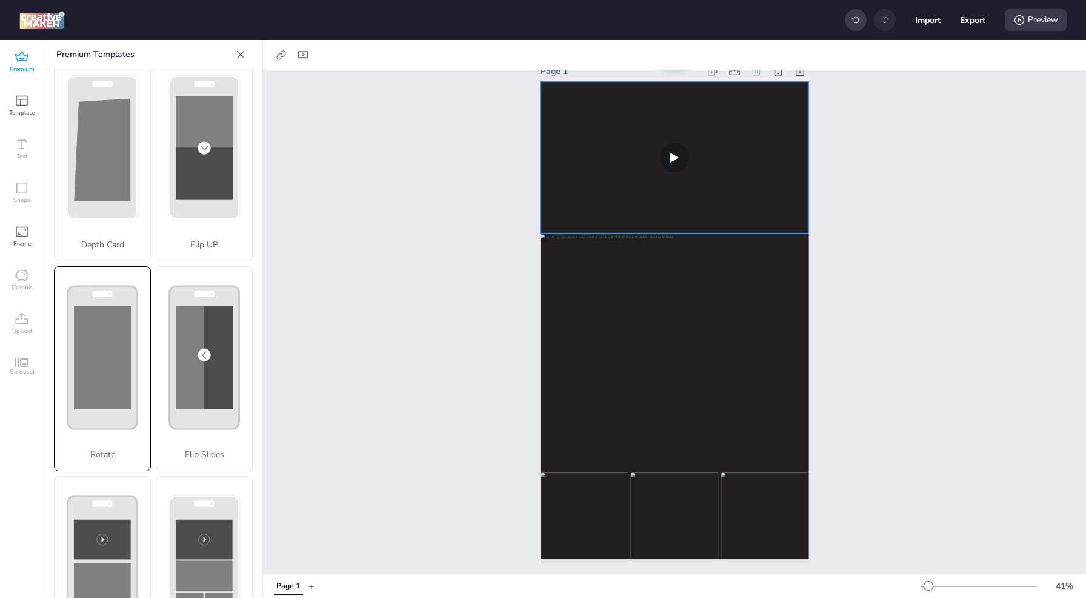
scroll to position [0, 0]
